Goal: Information Seeking & Learning: Learn about a topic

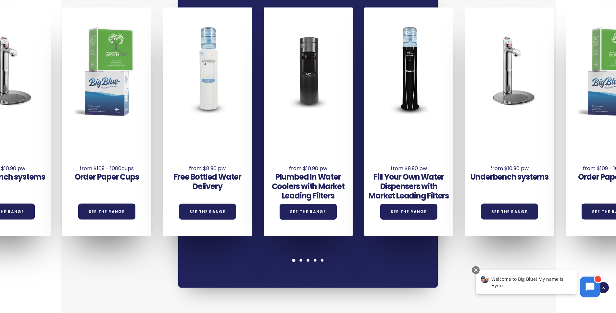
scroll to position [520, 0]
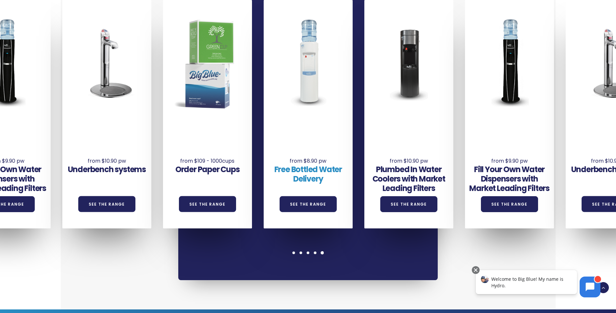
click at [306, 164] on link "Free Bottled Water Delivery" at bounding box center [308, 174] width 68 height 20
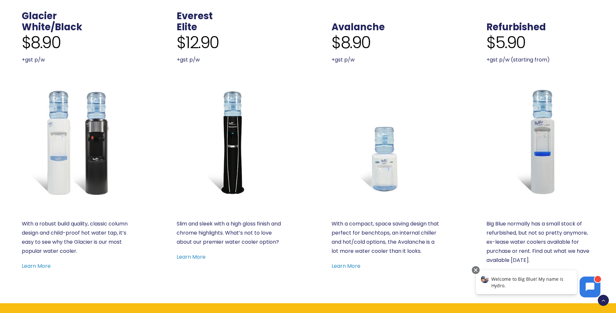
scroll to position [325, 0]
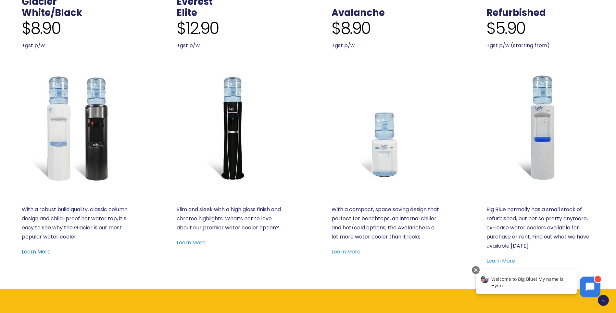
click at [42, 252] on link "Learn More" at bounding box center [36, 251] width 29 height 7
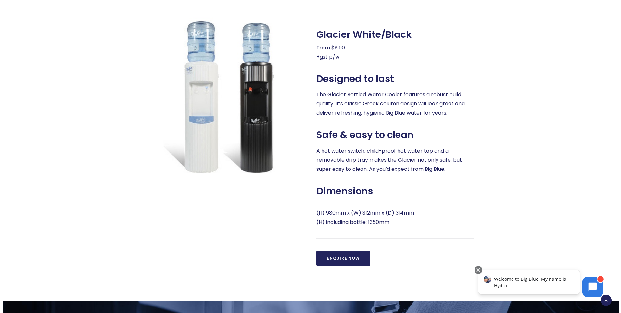
scroll to position [162, 0]
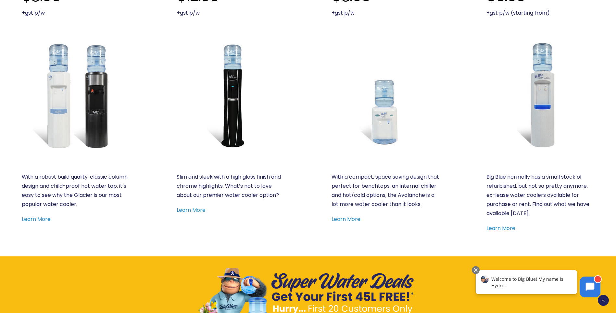
scroll to position [390, 0]
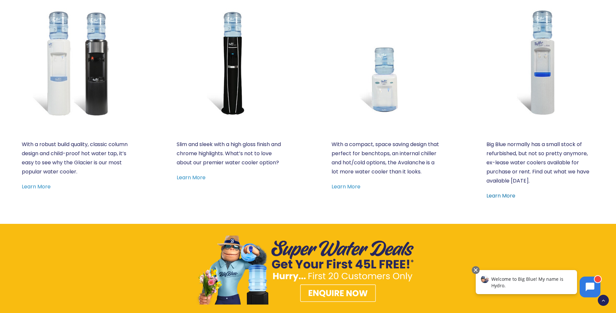
click at [502, 195] on link "Learn More" at bounding box center [501, 195] width 29 height 7
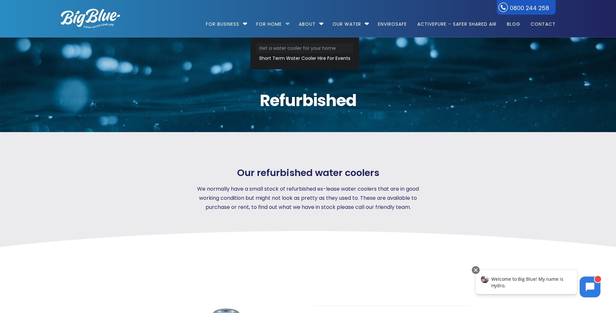
click at [279, 48] on link "Get a water cooler for your home" at bounding box center [304, 48] width 97 height 10
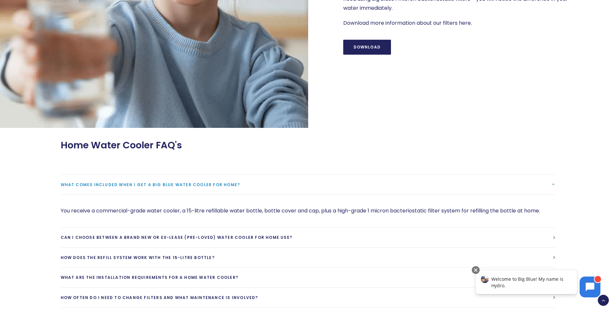
scroll to position [877, 0]
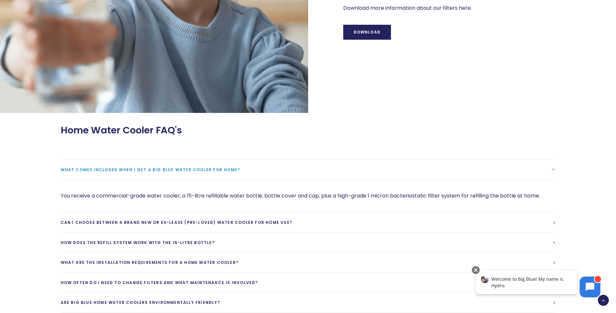
click at [194, 171] on span "What comes included when I get a Big Blue water cooler for home?" at bounding box center [151, 170] width 180 height 6
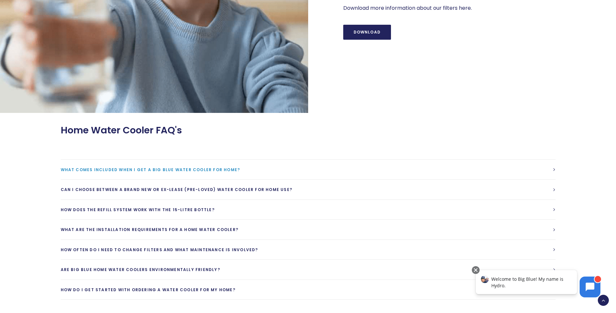
click at [181, 170] on span "What comes included when I get a Big Blue water cooler for home?" at bounding box center [151, 170] width 180 height 6
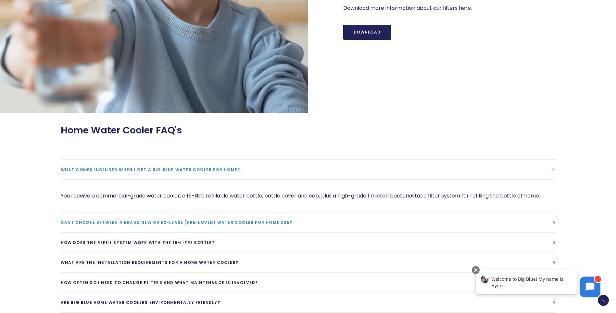
click at [216, 224] on span "Can I choose between a brand new or ex-lease (pre-loved) water cooler for home …" at bounding box center [177, 222] width 232 height 6
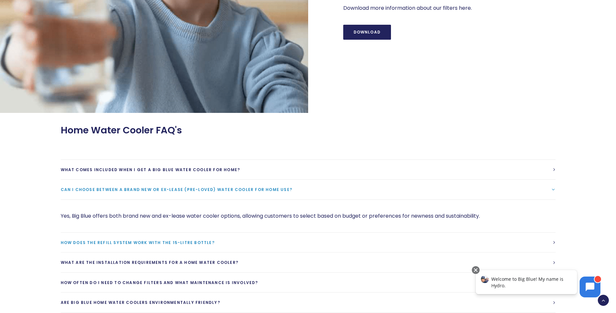
click at [164, 245] on link "How does the refill system work with the 15-litre bottle?" at bounding box center [308, 242] width 495 height 20
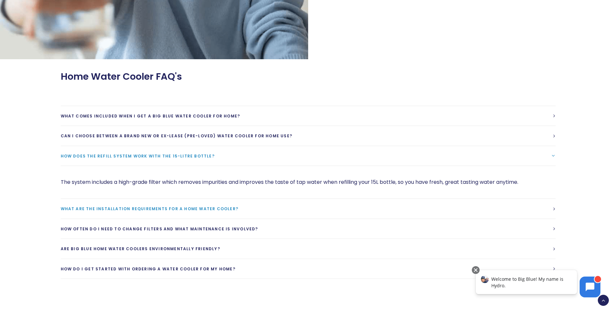
scroll to position [942, 0]
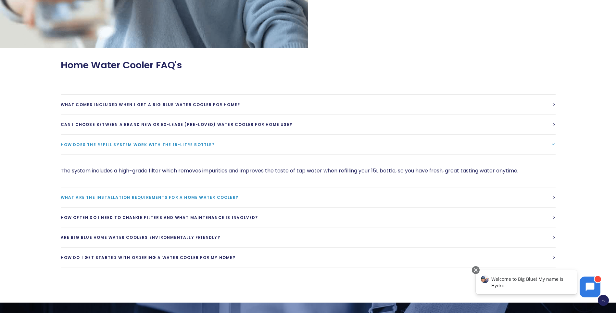
click at [156, 199] on span "What are the installation requirements for a home water cooler?" at bounding box center [150, 197] width 178 height 6
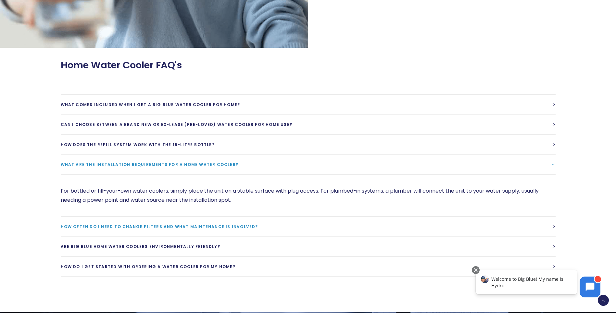
click at [194, 227] on span "How often do I need to change filters and what maintenance is involved?" at bounding box center [160, 226] width 198 height 6
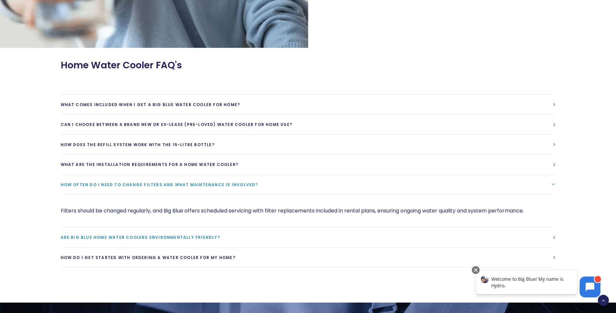
click at [156, 239] on span "Are Big Blue home water coolers environmentally friendly?" at bounding box center [141, 237] width 160 height 6
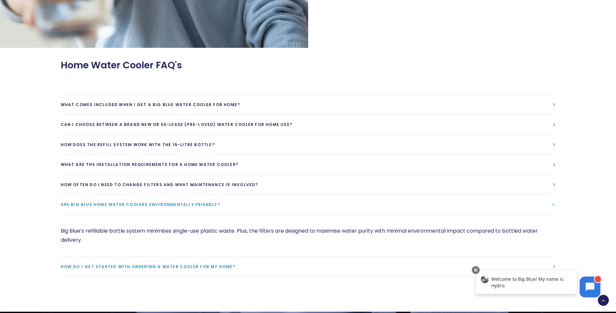
click at [184, 269] on span "How do I get started with ordering a water cooler for my home?" at bounding box center [148, 266] width 175 height 6
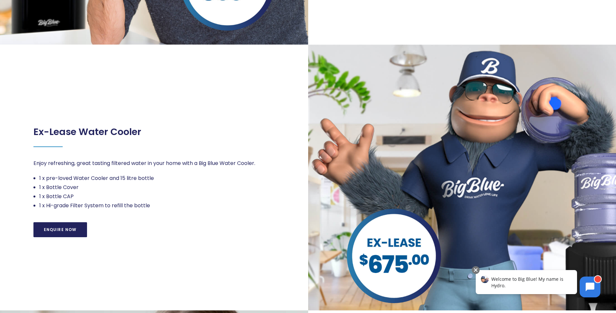
scroll to position [292, 0]
